Goal: Information Seeking & Learning: Check status

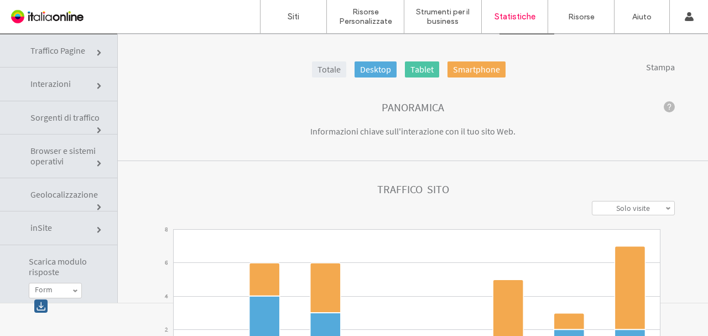
click at [633, 210] on label "Solo visite" at bounding box center [633, 208] width 34 height 10
drag, startPoint x: 625, startPoint y: 236, endPoint x: 610, endPoint y: 227, distance: 17.2
click at [625, 235] on label "Solo visualizzazioni" at bounding box center [633, 236] width 64 height 10
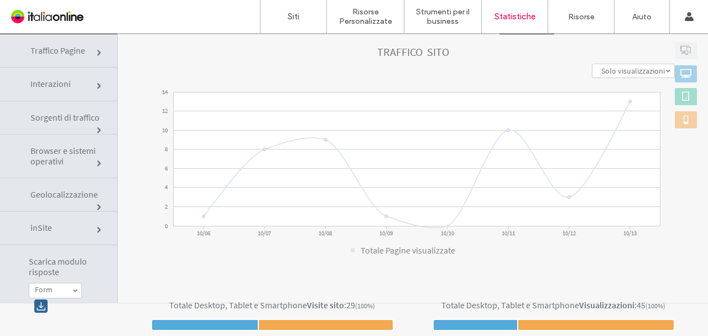
scroll to position [55, 0]
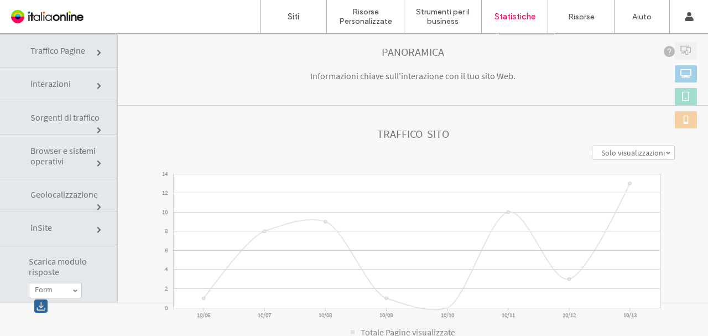
click at [601, 153] on label "Solo visualizzazioni" at bounding box center [633, 153] width 64 height 10
click at [604, 201] on label "Visite + Visualizzazioni" at bounding box center [633, 199] width 71 height 20
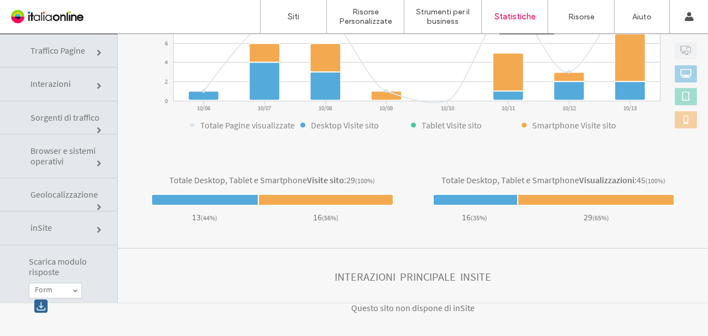
scroll to position [207, 0]
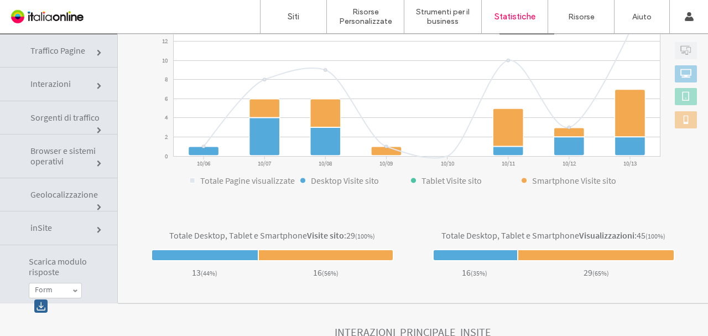
click at [66, 84] on span "Interazioni" at bounding box center [50, 83] width 40 height 11
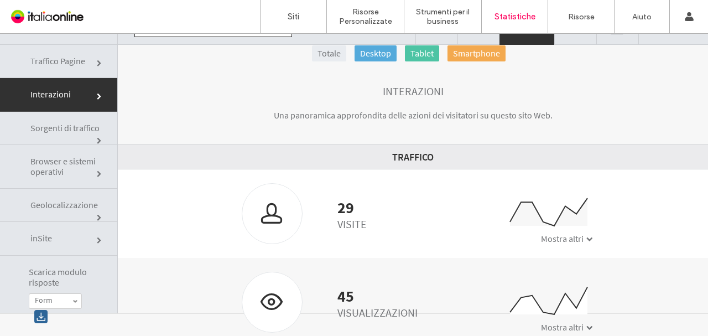
scroll to position [33, 0]
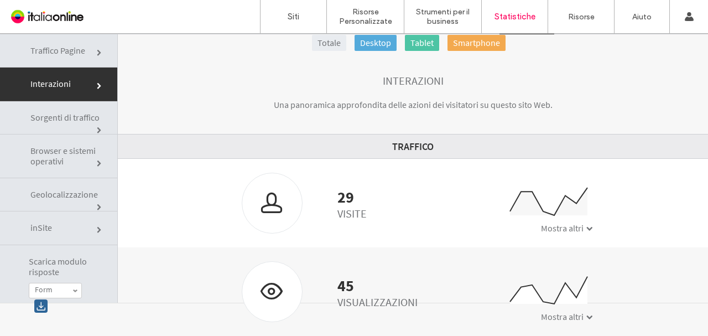
click at [49, 264] on span "Scarica modulo risposte" at bounding box center [65, 266] width 72 height 21
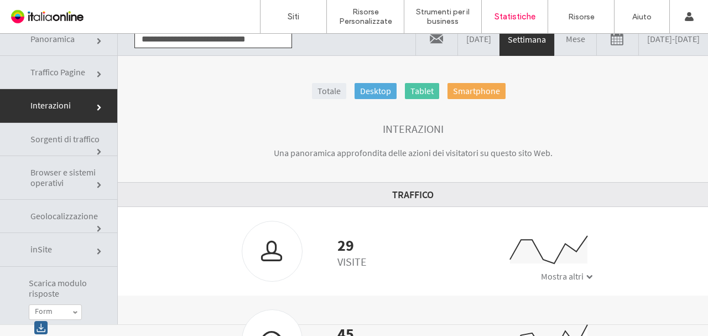
scroll to position [0, 0]
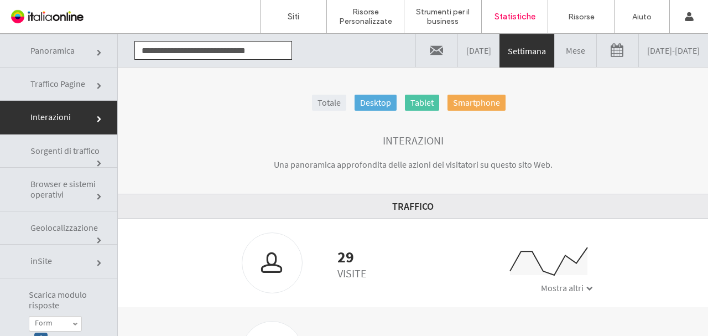
click at [60, 74] on link "Traffico Pagine" at bounding box center [58, 83] width 117 height 33
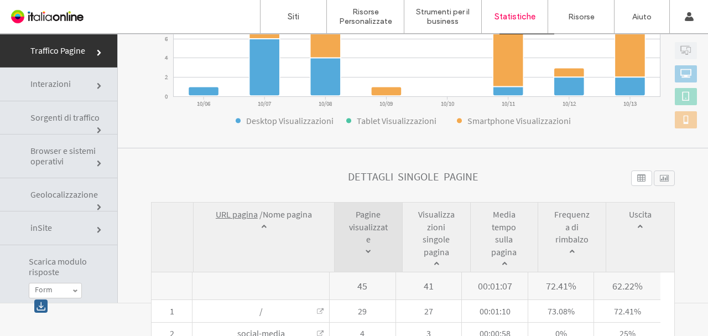
scroll to position [160, 0]
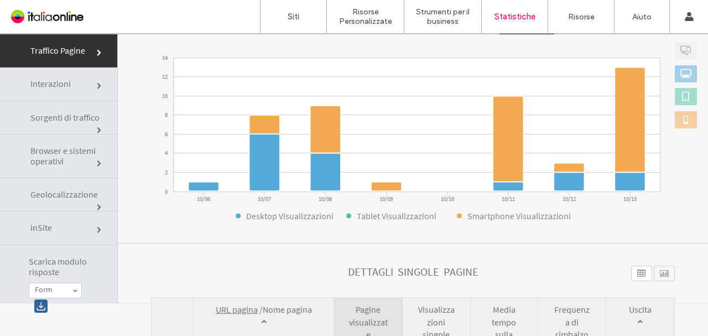
click at [85, 76] on link "Interazioni" at bounding box center [58, 83] width 117 height 33
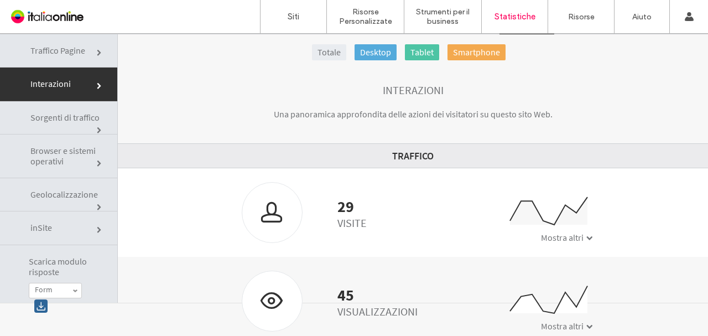
scroll to position [27, 0]
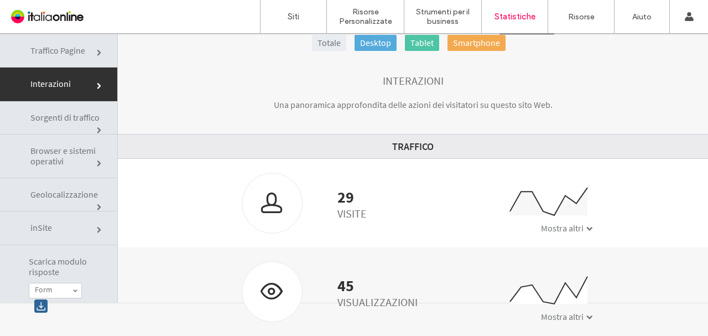
click at [546, 228] on span "Mostra altri" at bounding box center [562, 227] width 43 height 11
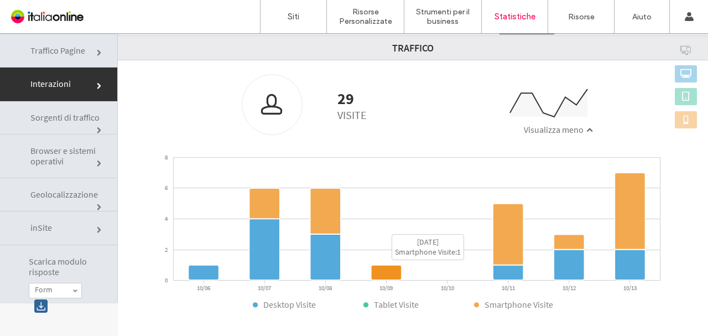
scroll to position [109, 0]
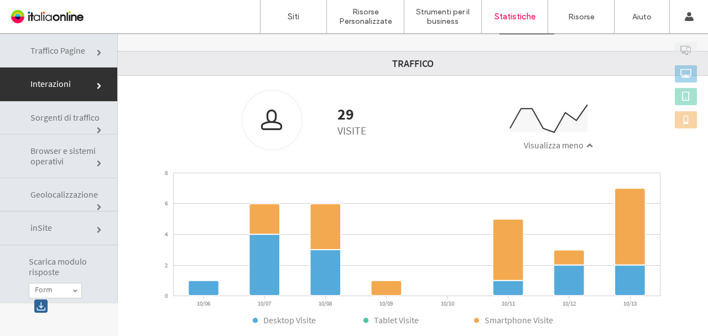
drag, startPoint x: 47, startPoint y: 122, endPoint x: 60, endPoint y: 125, distance: 13.7
click at [47, 122] on span "Sorgenti di traffico" at bounding box center [64, 117] width 69 height 11
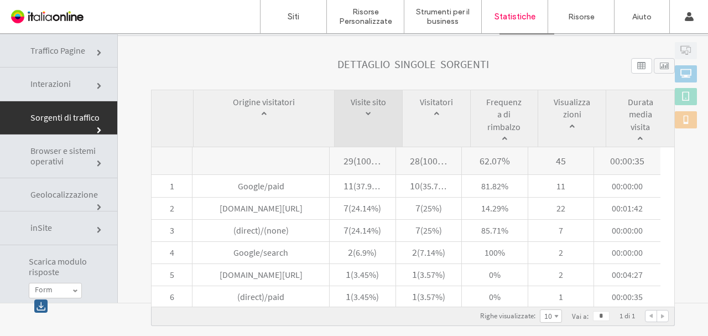
scroll to position [523, 0]
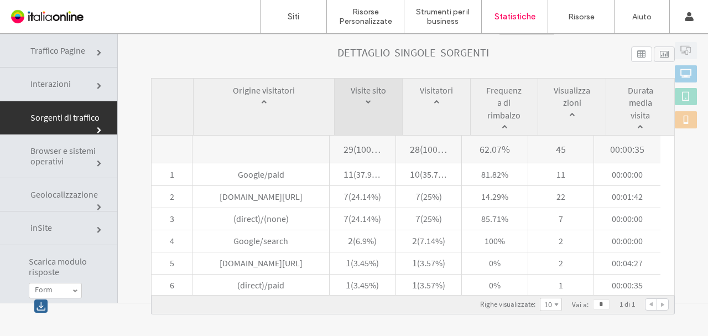
click at [50, 156] on span "Browser e sistemi operativi" at bounding box center [62, 156] width 65 height 22
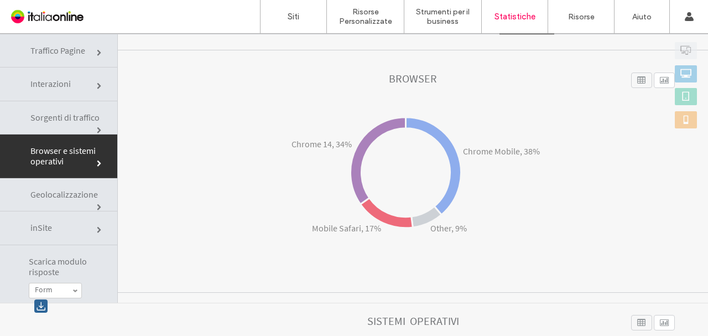
scroll to position [55, 0]
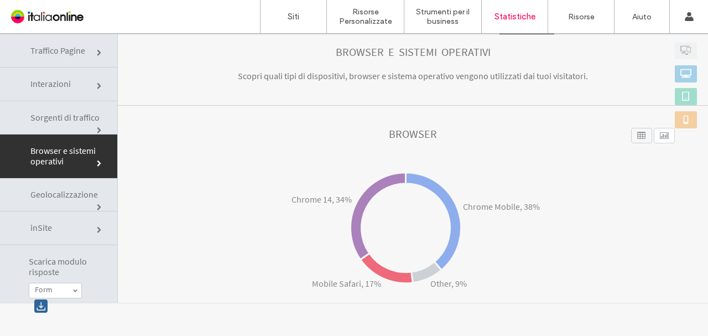
click at [43, 195] on span "Geolocalizzazione" at bounding box center [63, 194] width 67 height 11
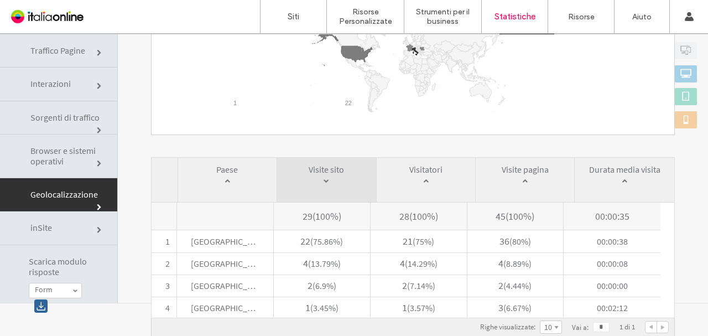
scroll to position [221, 0]
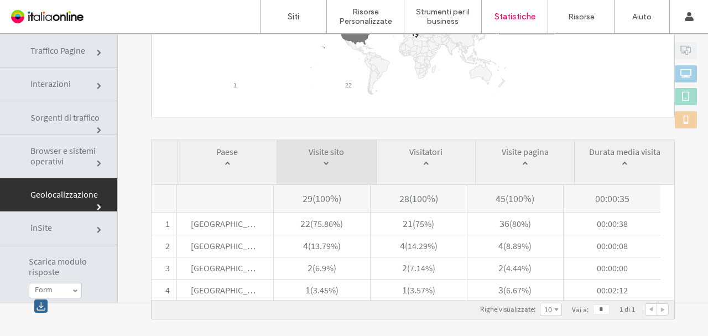
click at [51, 233] on link "inSite" at bounding box center [58, 227] width 117 height 33
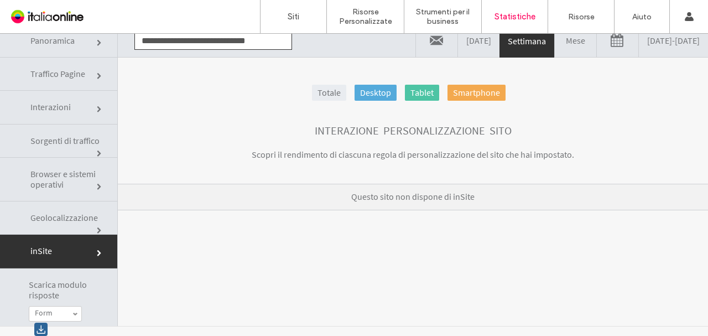
scroll to position [0, 0]
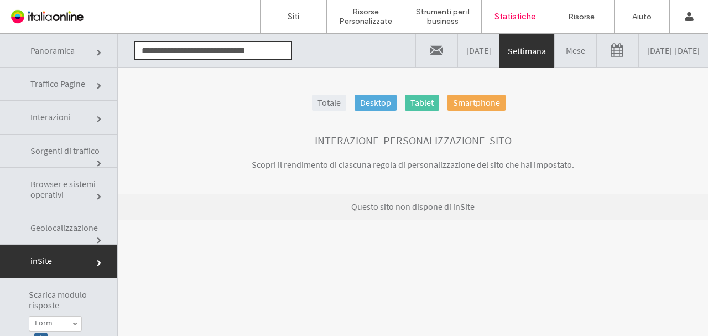
click at [49, 52] on span "Panoramica" at bounding box center [52, 50] width 44 height 11
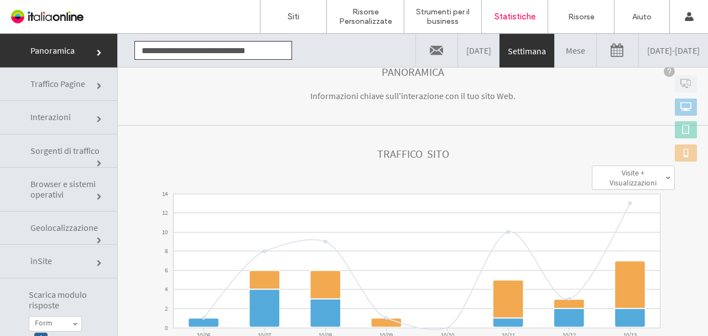
scroll to position [55, 0]
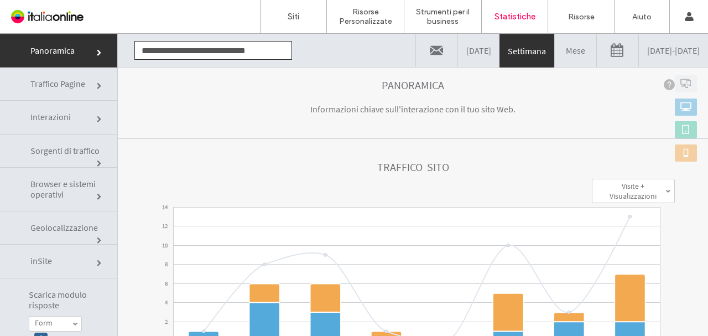
click at [50, 104] on link "Interazioni" at bounding box center [58, 117] width 117 height 33
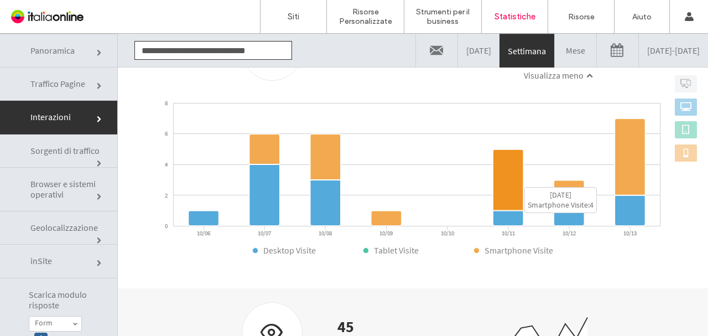
scroll to position [220, 0]
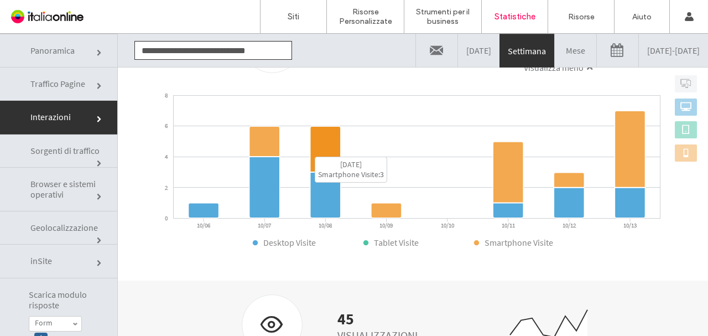
click at [313, 150] on icon at bounding box center [325, 149] width 30 height 45
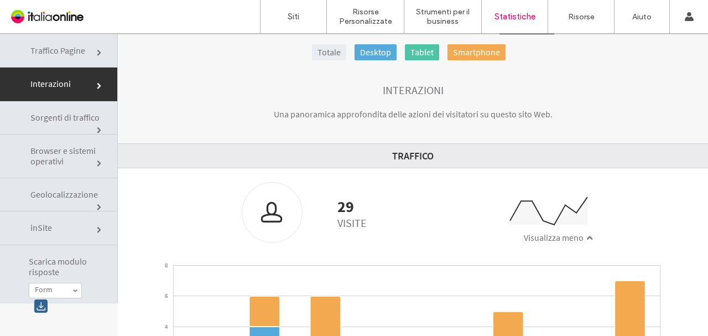
scroll to position [0, 0]
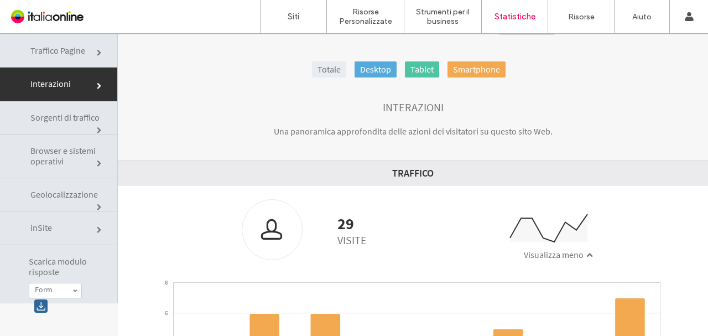
click at [91, 124] on link "Sorgenti di traffico" at bounding box center [58, 117] width 117 height 33
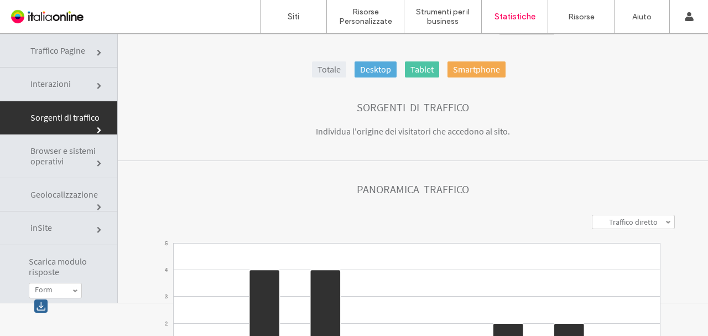
click at [665, 222] on span at bounding box center [668, 222] width 6 height 6
click at [609, 181] on section "**********" at bounding box center [413, 294] width 590 height 267
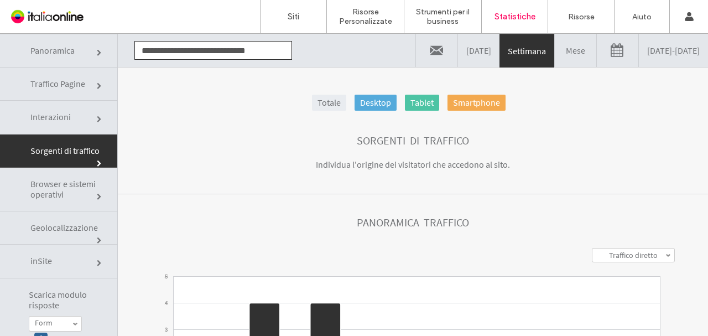
drag, startPoint x: 62, startPoint y: 64, endPoint x: 90, endPoint y: 99, distance: 44.9
click at [71, 51] on span "Panoramica" at bounding box center [52, 50] width 44 height 11
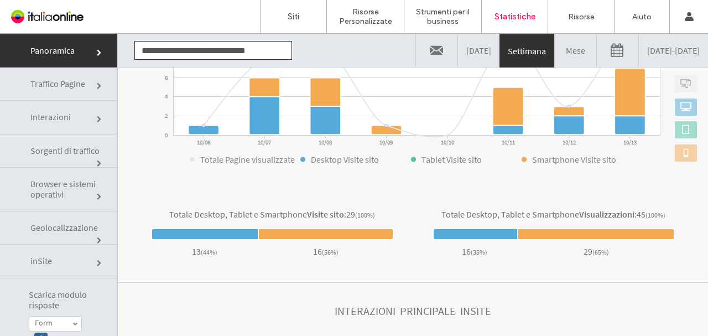
scroll to position [262, 0]
